Goal: Information Seeking & Learning: Learn about a topic

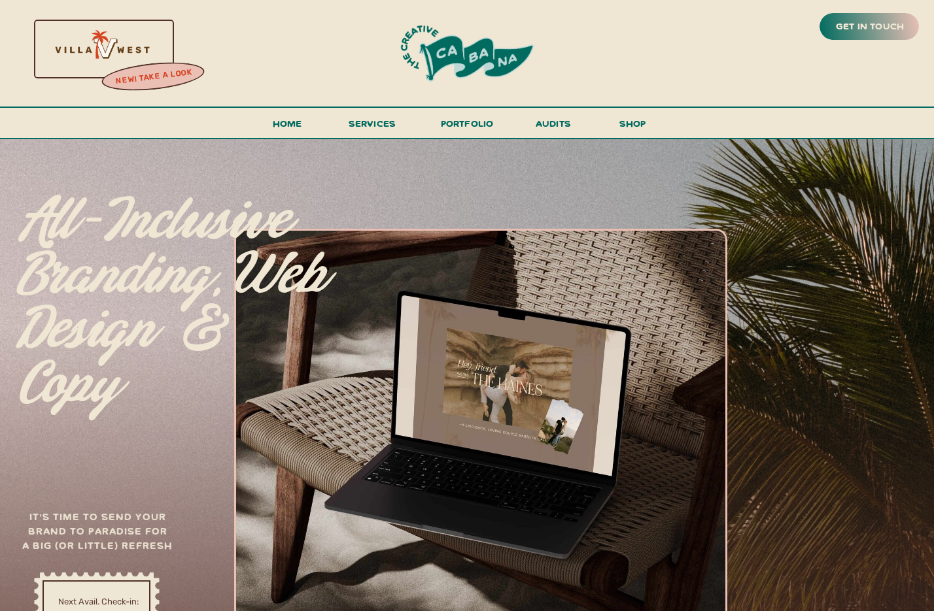
click at [630, 125] on h3 "shop" at bounding box center [632, 126] width 63 height 23
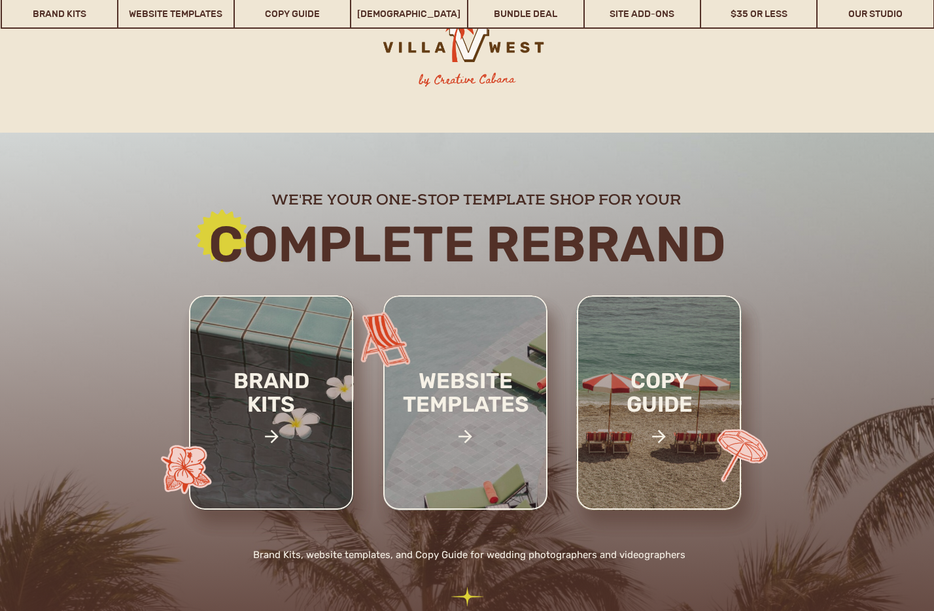
scroll to position [169, 0]
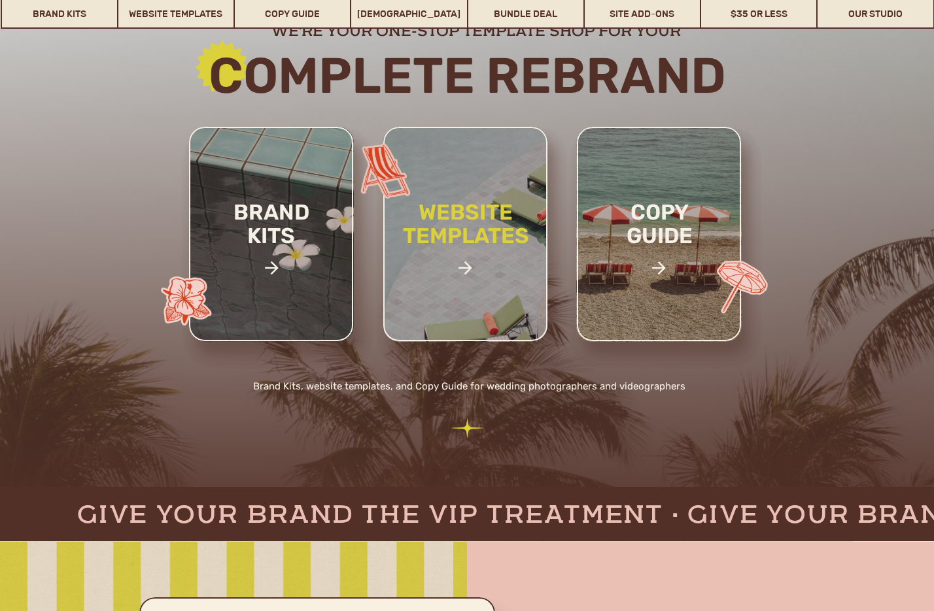
click at [473, 230] on h2 "website templates" at bounding box center [465, 238] width 171 height 75
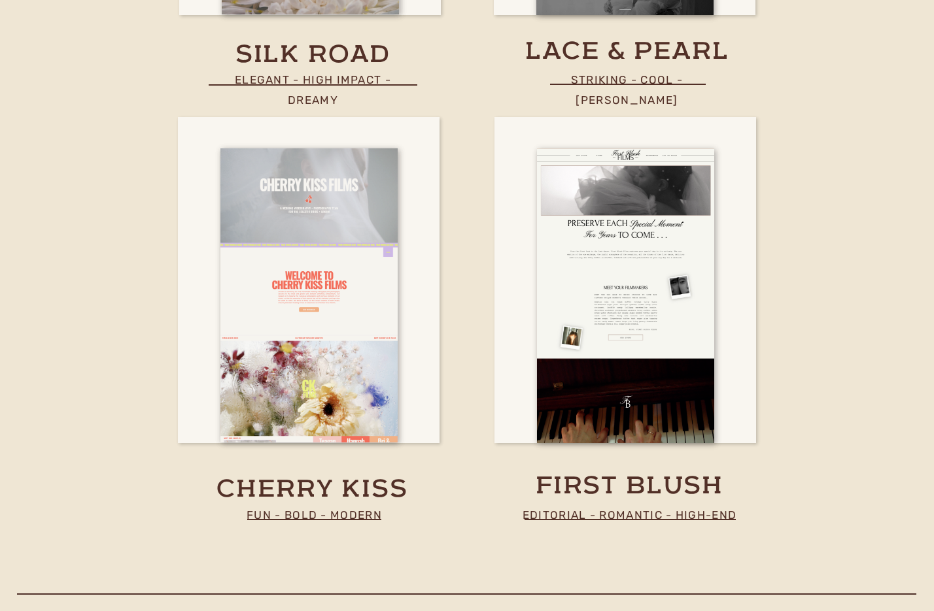
scroll to position [4689, 0]
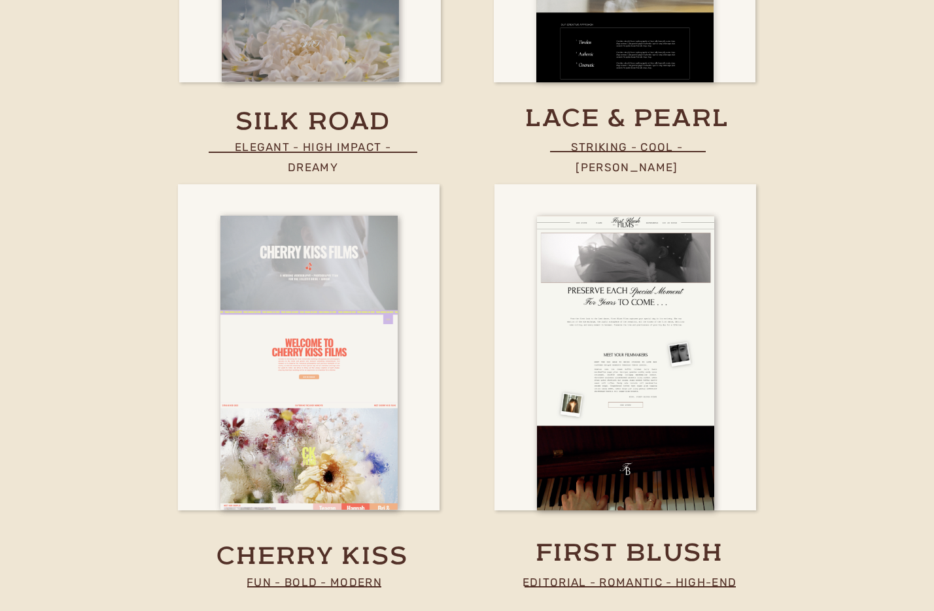
drag, startPoint x: 625, startPoint y: 341, endPoint x: 604, endPoint y: 12, distance: 329.6
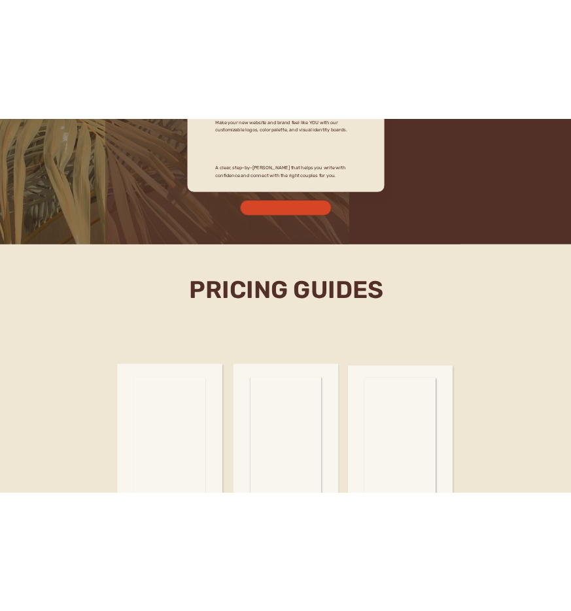
scroll to position [4098, 0]
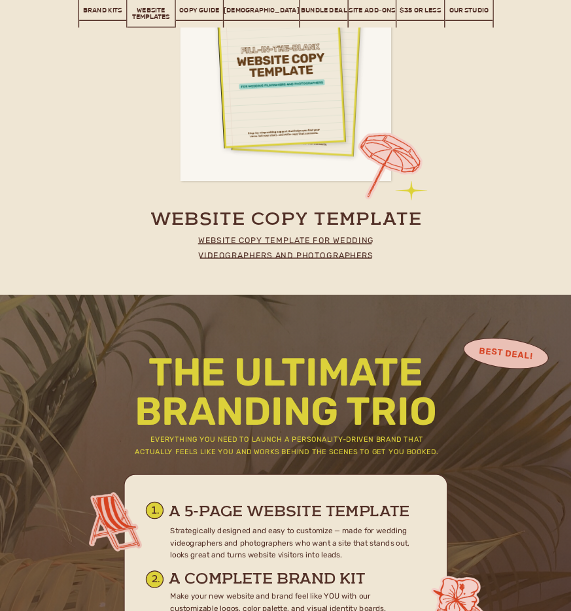
drag, startPoint x: 619, startPoint y: 335, endPoint x: 925, endPoint y: 384, distance: 310.0
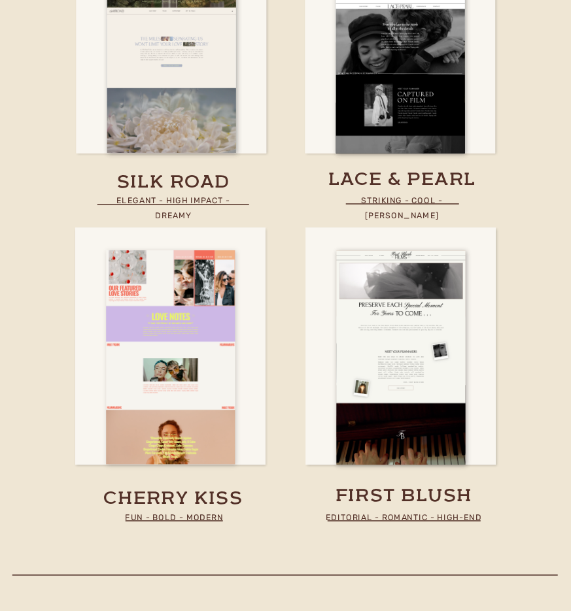
scroll to position [3319, 0]
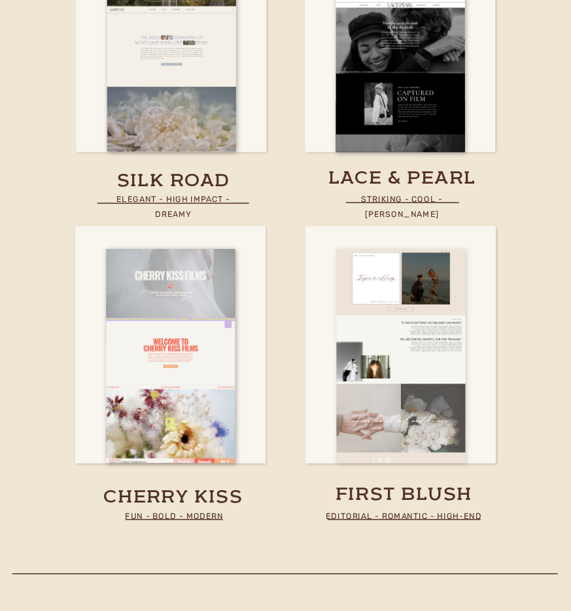
click at [350, 421] on div at bounding box center [400, 357] width 129 height 214
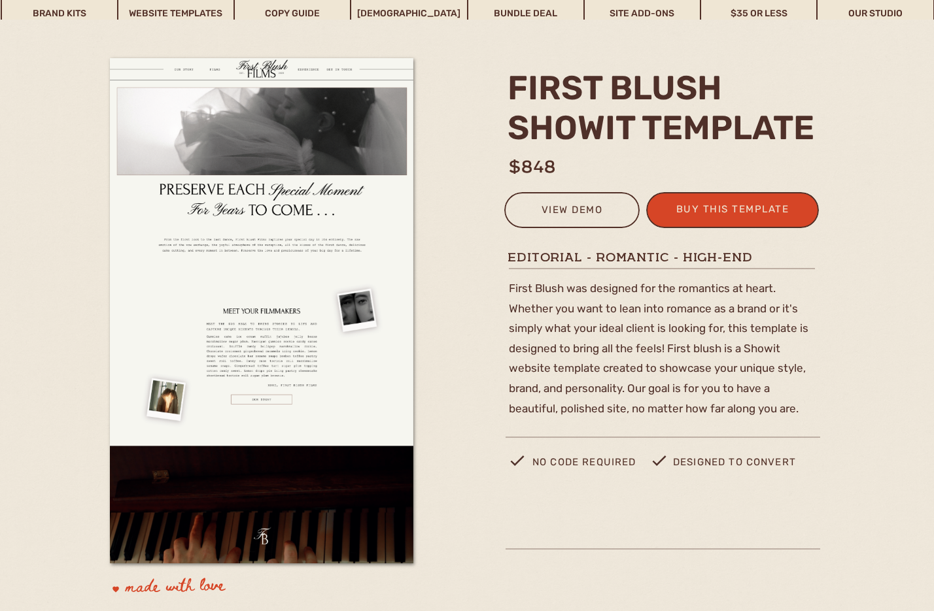
scroll to position [105, 0]
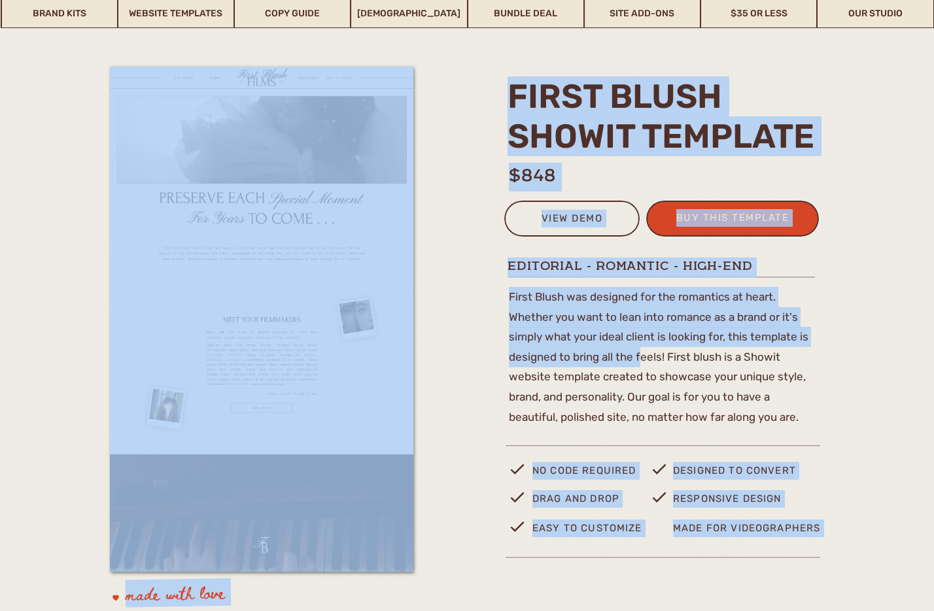
drag, startPoint x: 810, startPoint y: 425, endPoint x: 638, endPoint y: 352, distance: 186.9
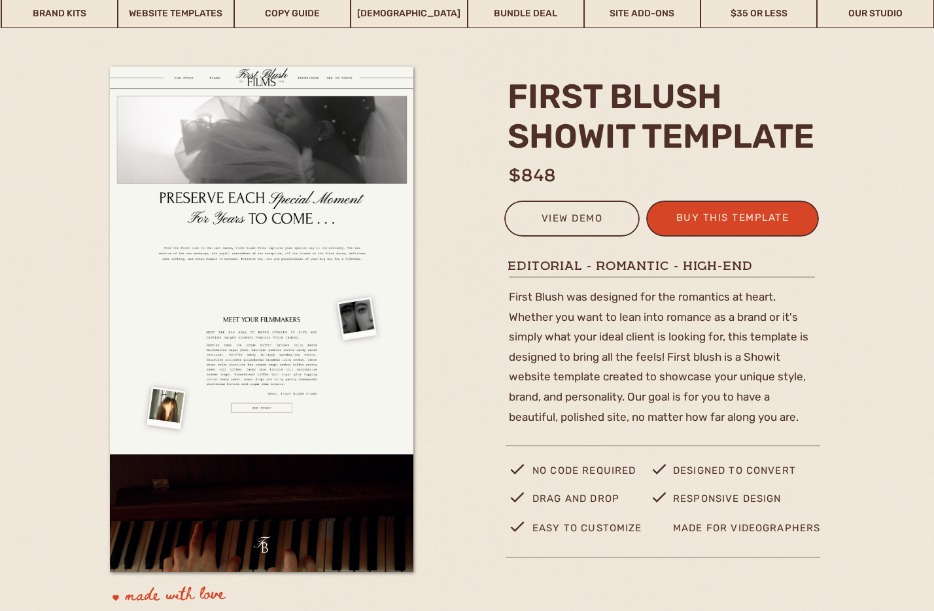
click at [699, 368] on p "First Blush was designed for the romantics at heart. Whether you want to lean i…" at bounding box center [664, 351] width 311 height 129
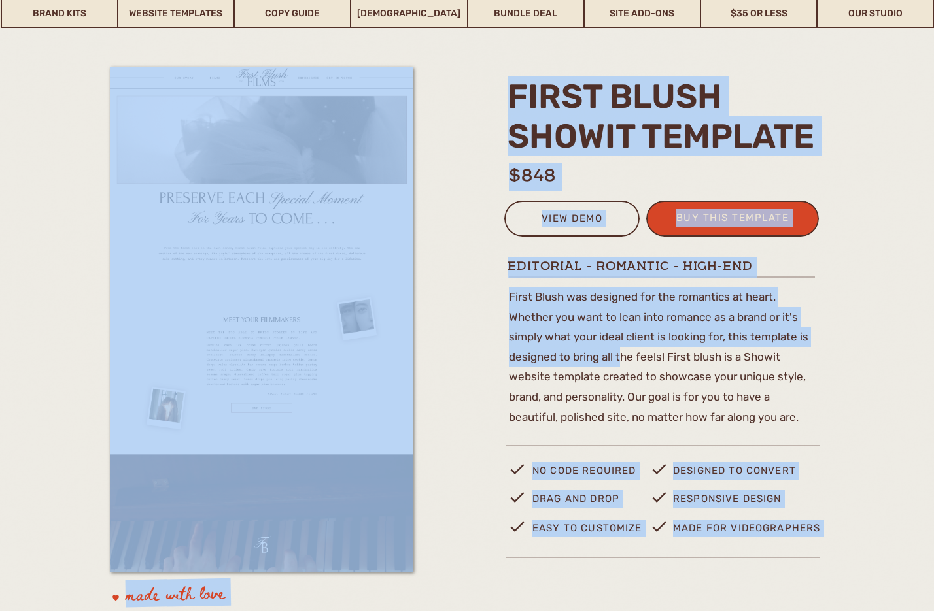
drag, startPoint x: 803, startPoint y: 421, endPoint x: 630, endPoint y: 362, distance: 182.4
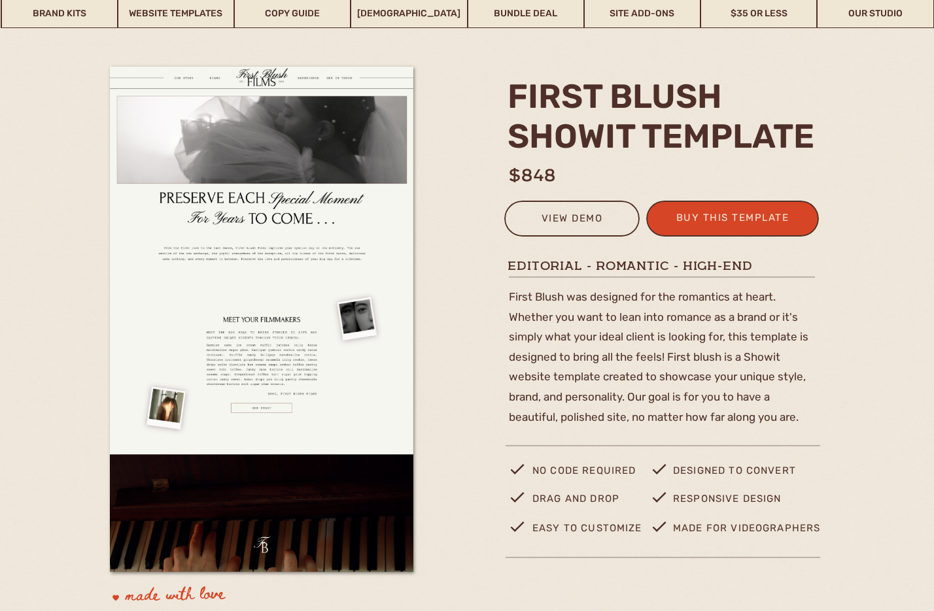
click at [630, 362] on p "First Blush was designed for the romantics at heart. Whether you want to lean i…" at bounding box center [664, 351] width 311 height 129
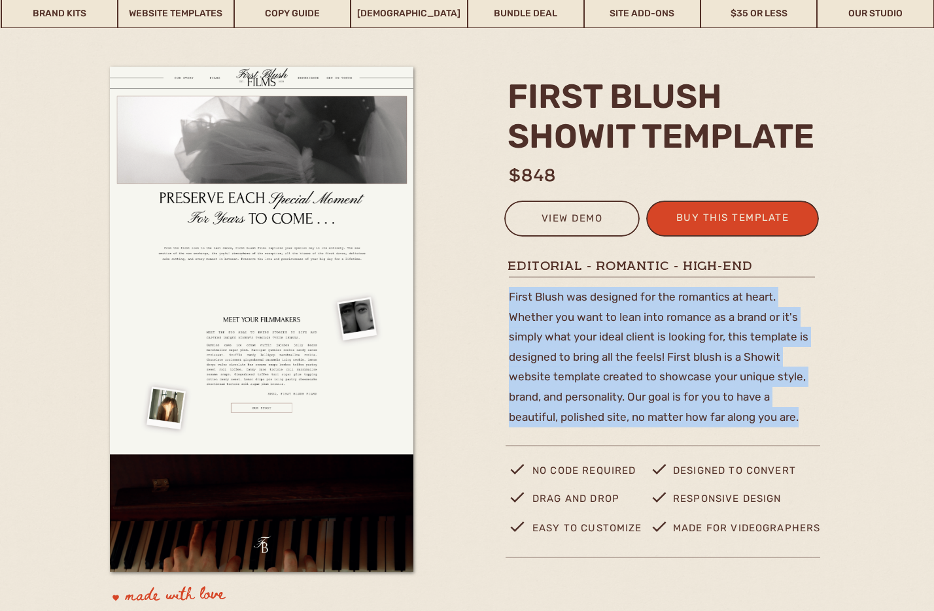
drag, startPoint x: 510, startPoint y: 294, endPoint x: 800, endPoint y: 415, distance: 314.0
click at [800, 415] on p "First Blush was designed for the romantics at heart. Whether you want to lean i…" at bounding box center [664, 351] width 311 height 129
copy p "First Blush was designed for the romantics at heart. Whether you want to lean i…"
click at [187, 9] on link "Website Templates" at bounding box center [175, 14] width 115 height 30
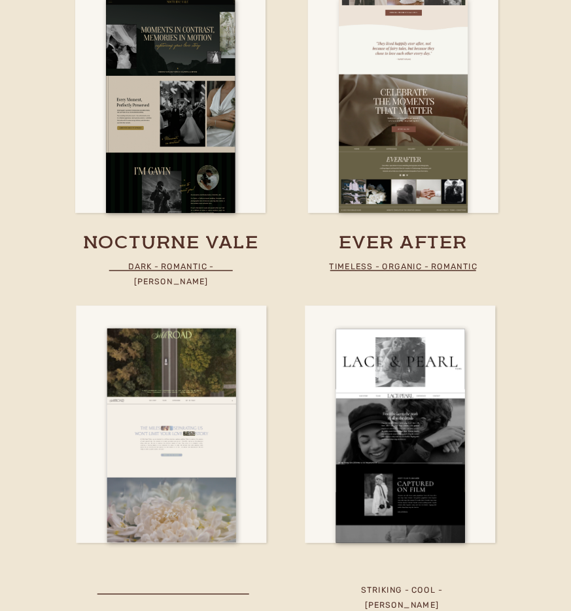
scroll to position [3071, 0]
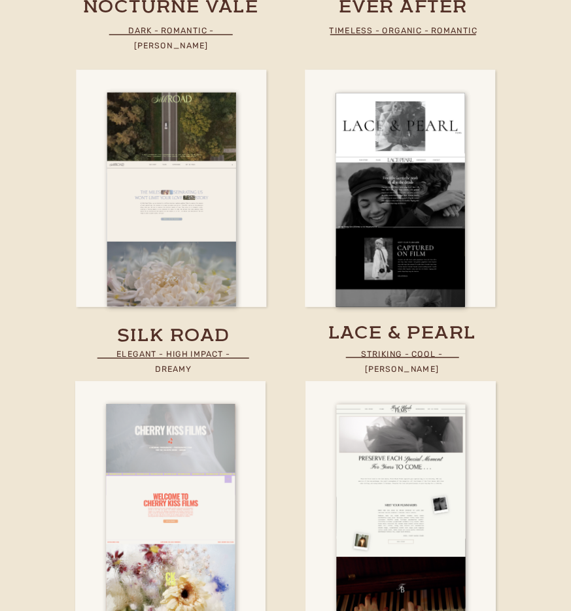
scroll to position [3190, 0]
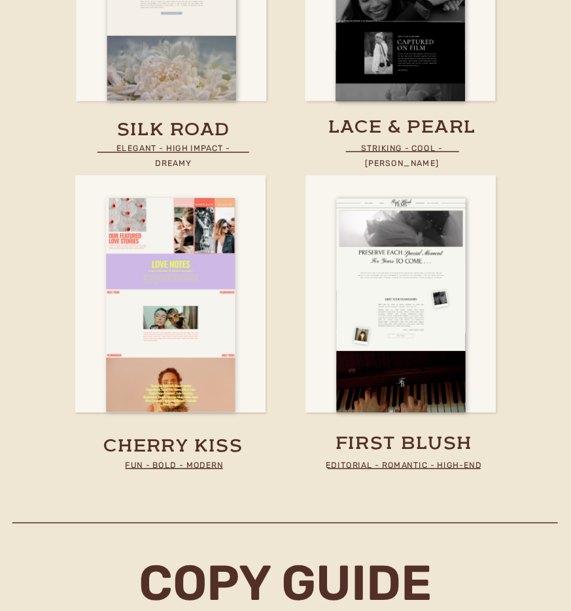
scroll to position [3384, 0]
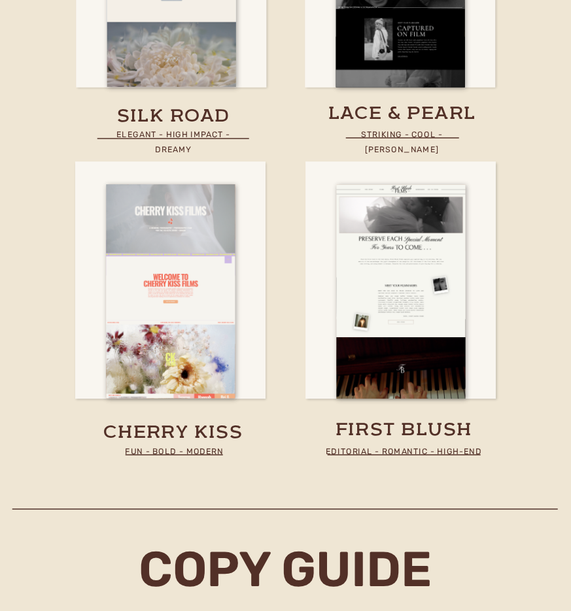
drag, startPoint x: 198, startPoint y: 255, endPoint x: 555, endPoint y: 243, distance: 356.6
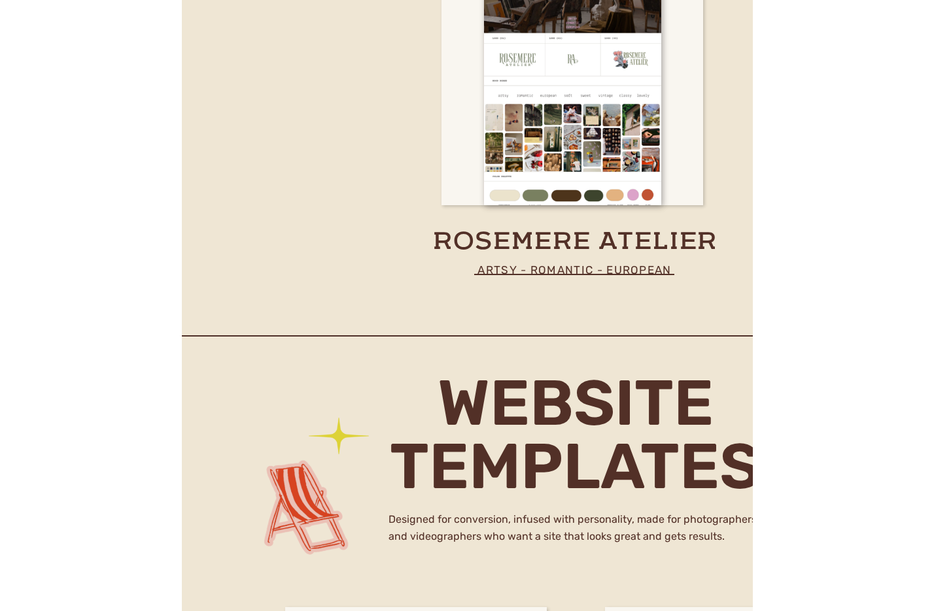
scroll to position [3975, 0]
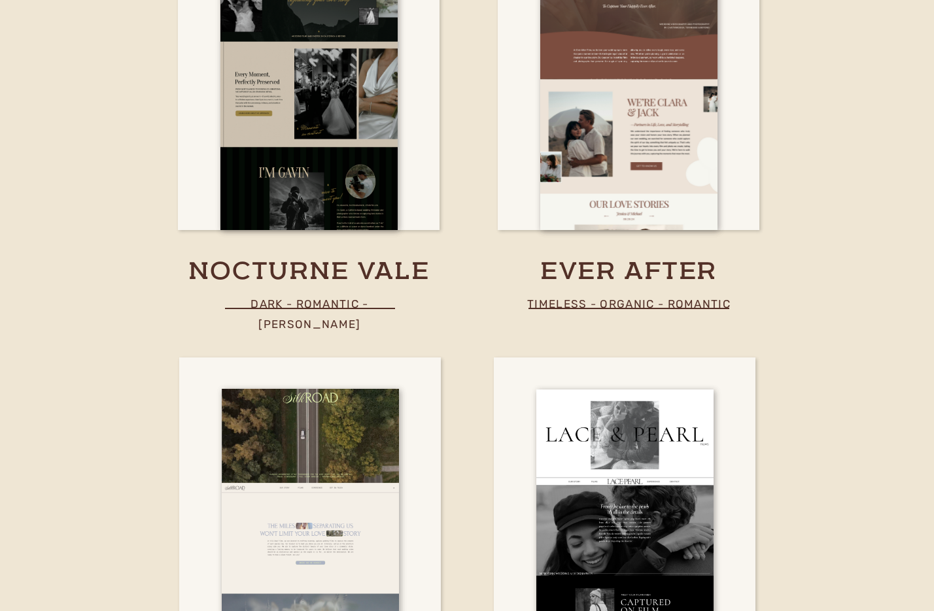
scroll to position [4372, 0]
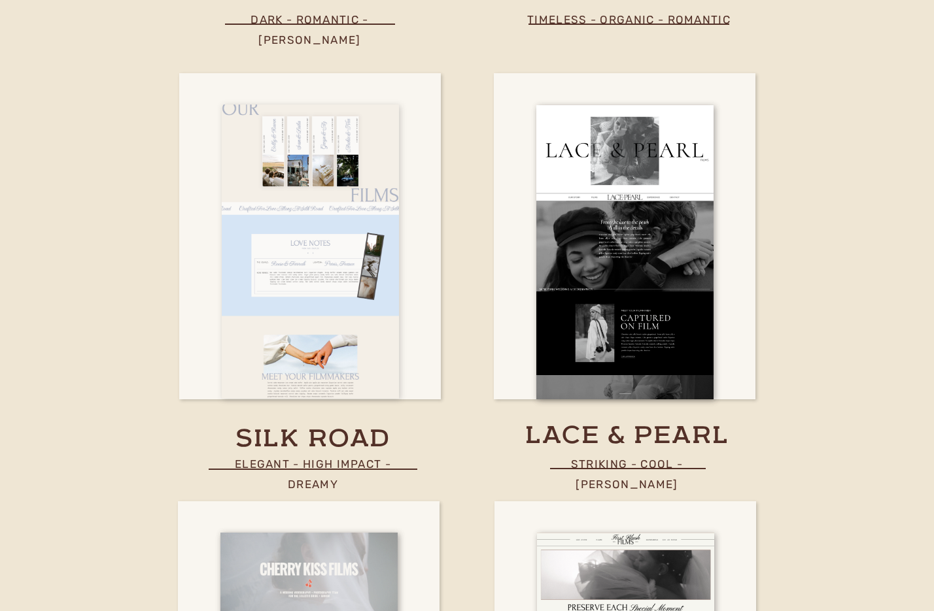
click at [322, 264] on div at bounding box center [310, 252] width 177 height 294
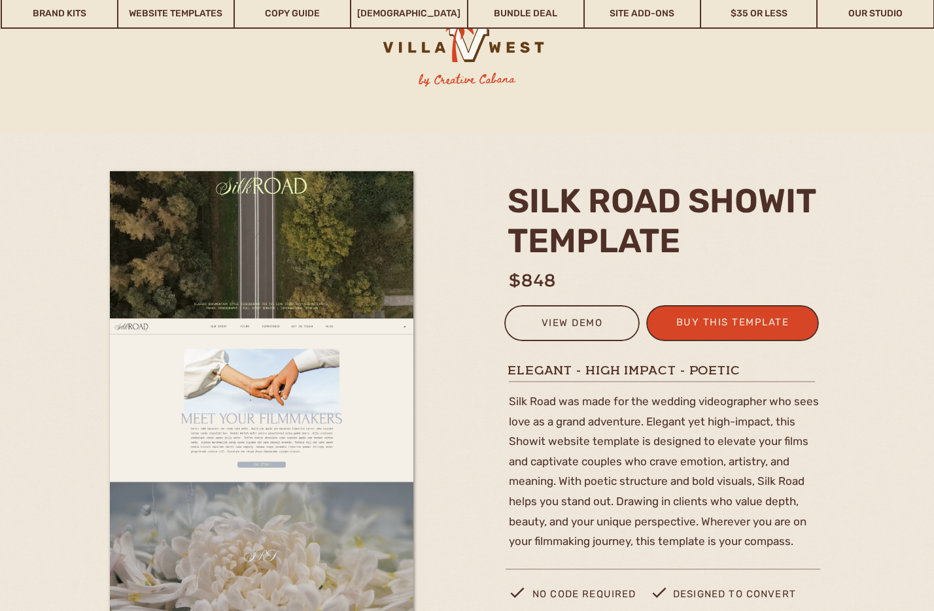
click at [535, 392] on p "Silk Road was made for the wedding videographer who sees love as a grand advent…" at bounding box center [664, 456] width 311 height 129
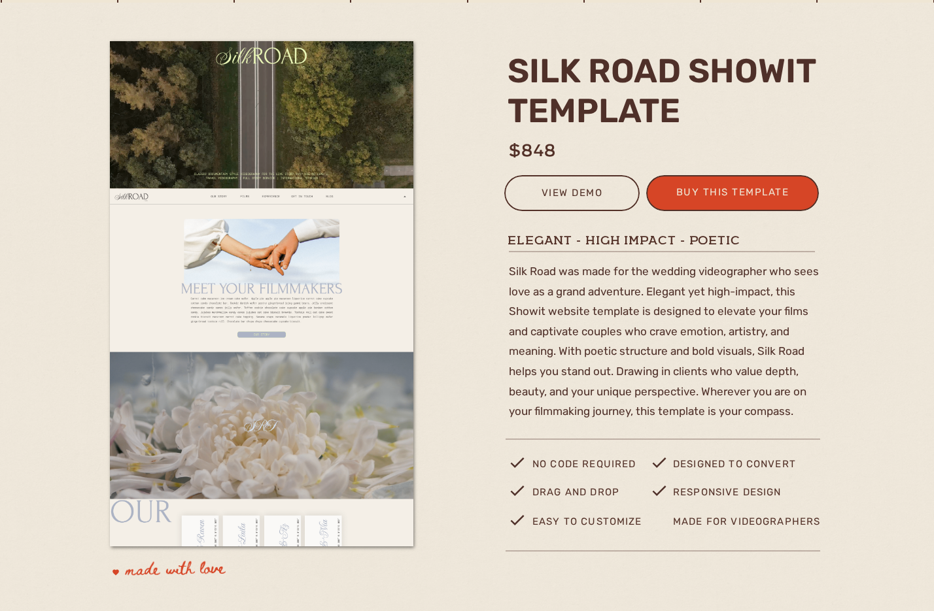
click at [512, 268] on p "Silk Road was made for the wedding videographer who sees love as a grand advent…" at bounding box center [664, 326] width 311 height 129
click at [543, 287] on p "Silk Road was made for the wedding videographer who sees love as a grand advent…" at bounding box center [664, 326] width 311 height 129
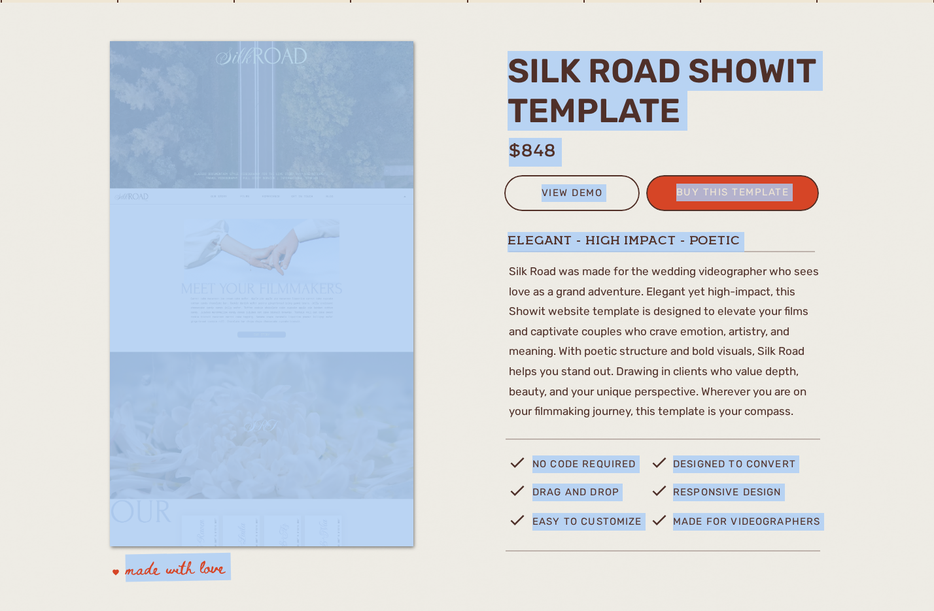
drag, startPoint x: 509, startPoint y: 271, endPoint x: 795, endPoint y: 415, distance: 319.4
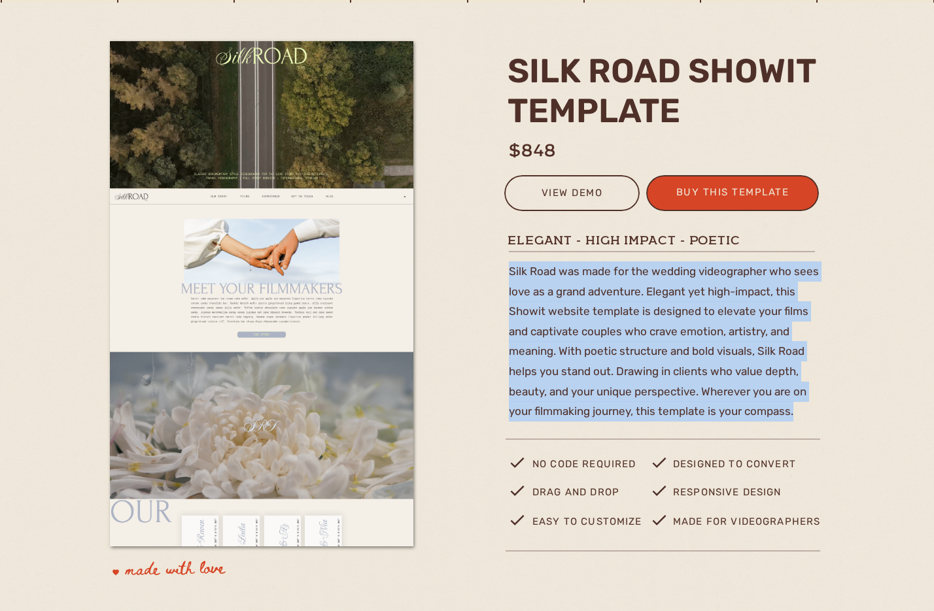
drag, startPoint x: 793, startPoint y: 415, endPoint x: 509, endPoint y: 275, distance: 315.6
click at [509, 275] on p "Silk Road was made for the wedding videographer who sees love as a grand advent…" at bounding box center [664, 326] width 311 height 129
copy p "Silk Road was made for the wedding videographer who sees love as a grand advent…"
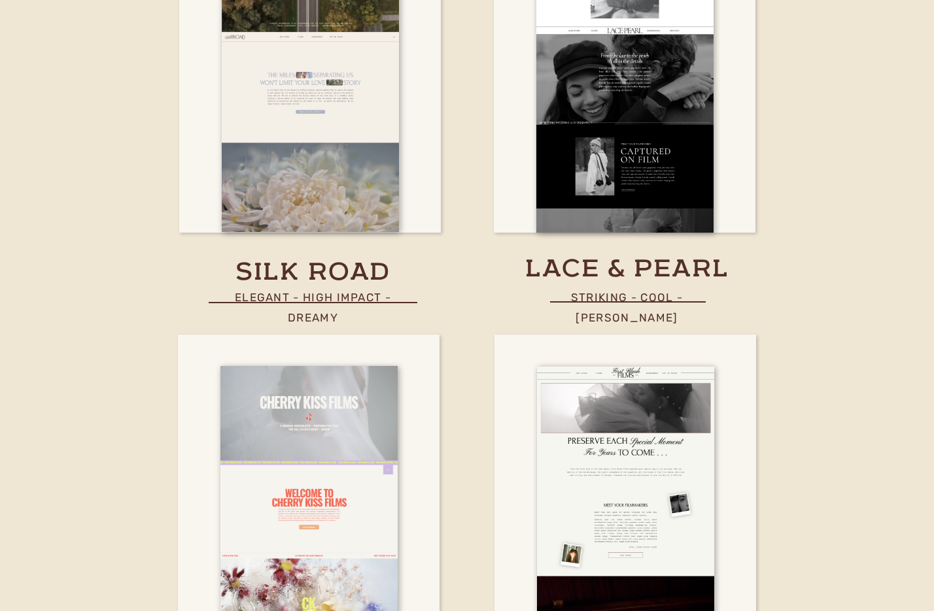
scroll to position [4836, 0]
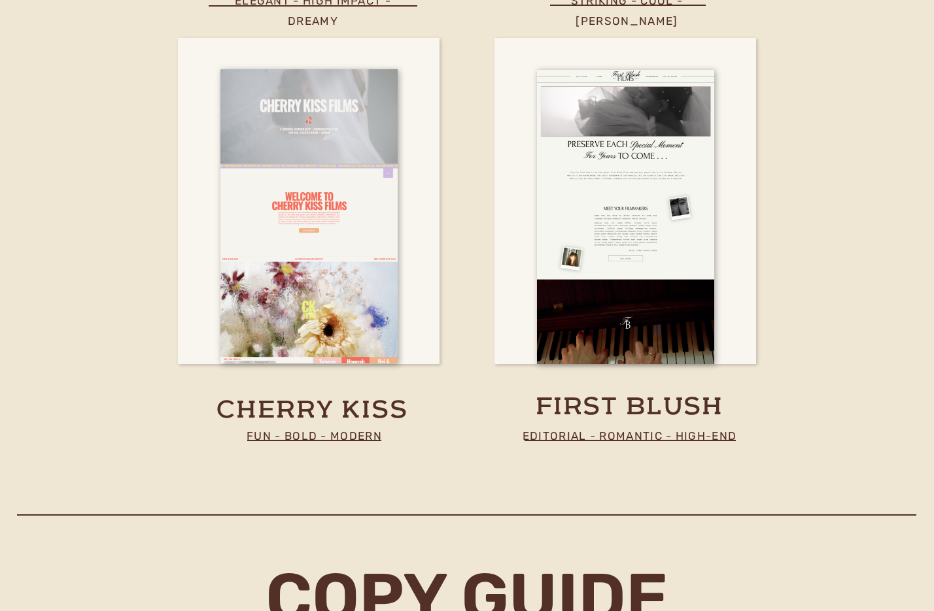
drag, startPoint x: 289, startPoint y: 231, endPoint x: 560, endPoint y: 60, distance: 320.4
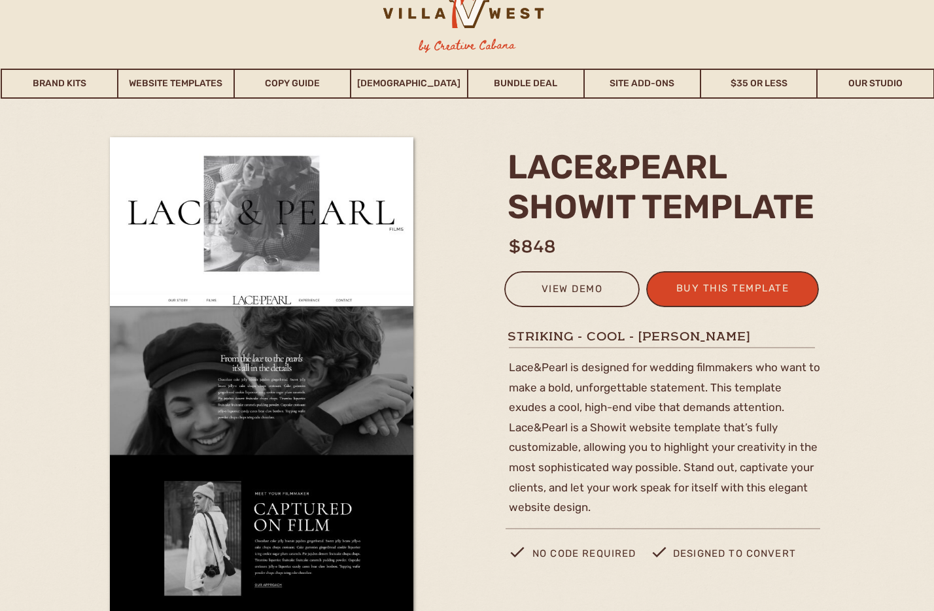
scroll to position [46, 0]
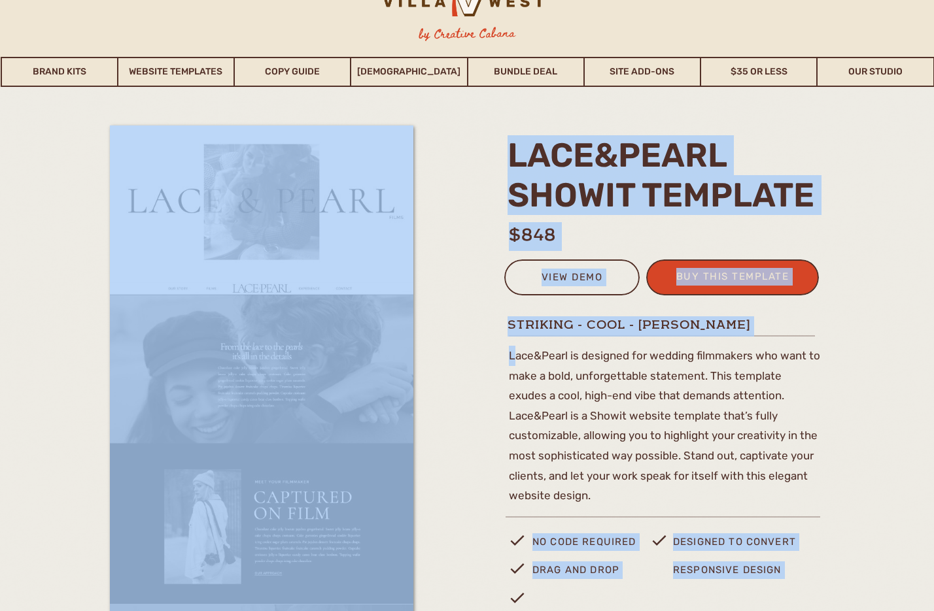
drag, startPoint x: 610, startPoint y: 502, endPoint x: 525, endPoint y: 363, distance: 163.5
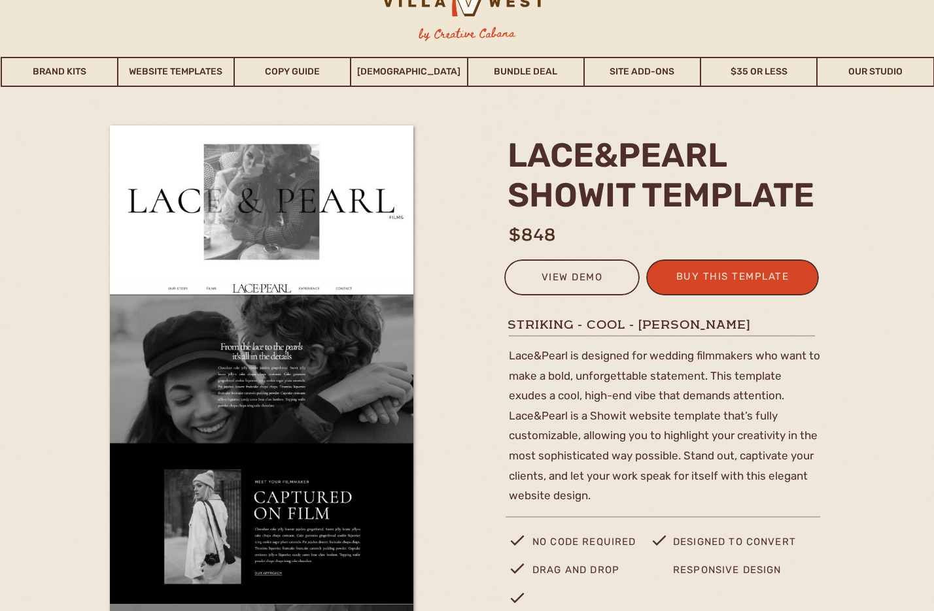
click at [525, 363] on p "Lace&Pearl is designed for wedding filmmakers who want to make a bold, unforget…" at bounding box center [664, 410] width 311 height 129
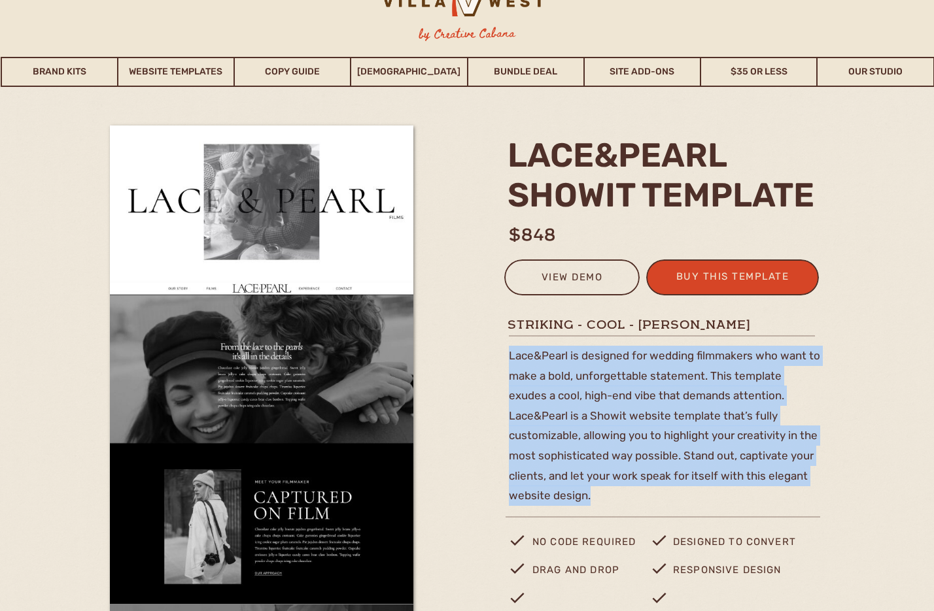
drag, startPoint x: 509, startPoint y: 354, endPoint x: 589, endPoint y: 491, distance: 158.8
click at [589, 475] on p "Lace&Pearl is designed for wedding filmmakers who want to make a bold, unforget…" at bounding box center [664, 410] width 311 height 129
copy p "Lace&Pearl is designed for wedding filmmakers who want to make a bold, unforget…"
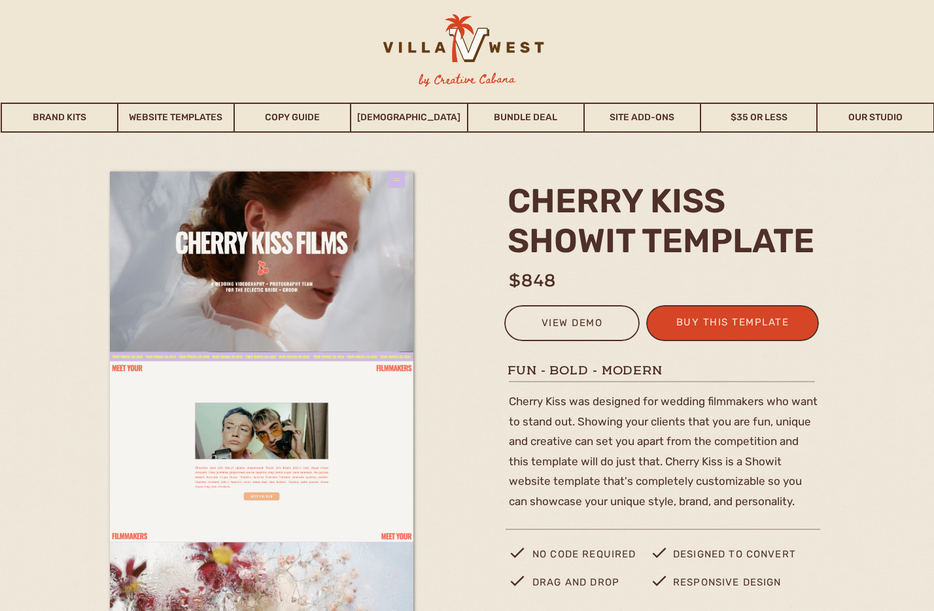
drag, startPoint x: 783, startPoint y: 503, endPoint x: 511, endPoint y: 403, distance: 290.5
click at [511, 403] on p "Cherry Kiss was designed for wedding filmmakers who want to stand out. Showing …" at bounding box center [664, 456] width 311 height 129
copy p "Cherry Kiss was designed for wedding filmmakers who want to stand out. Showing …"
